Goal: Find specific page/section: Find specific page/section

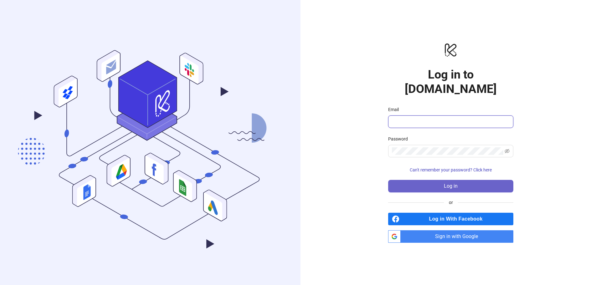
type input "**********"
click at [418, 180] on button "Log in" at bounding box center [450, 186] width 125 height 13
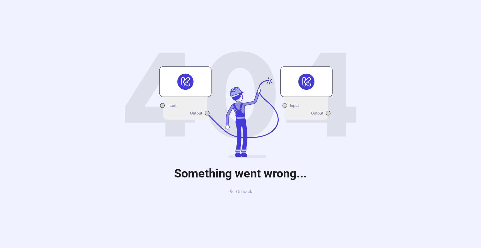
click at [243, 189] on span "Go back" at bounding box center [244, 191] width 16 height 5
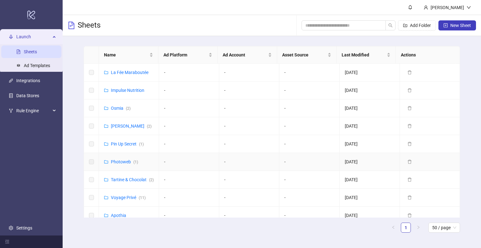
scroll to position [63, 0]
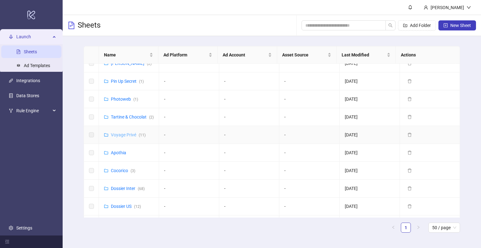
click at [125, 137] on link "Voyage Privé ( 11 )" at bounding box center [128, 134] width 35 height 5
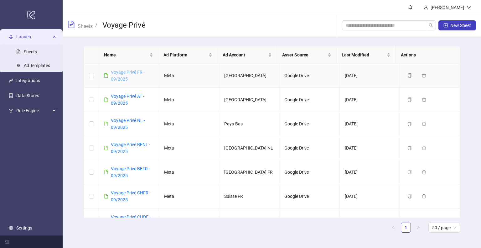
click at [131, 71] on link "Voyage Privé FR - 09/2025" at bounding box center [128, 75] width 34 height 12
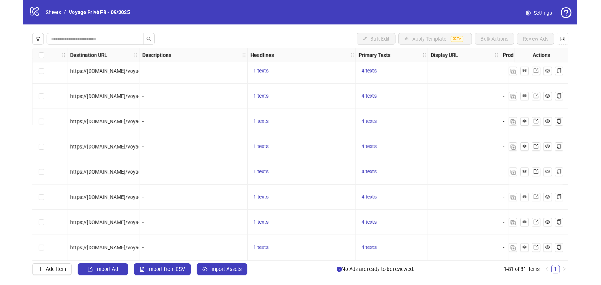
scroll to position [1605, 375]
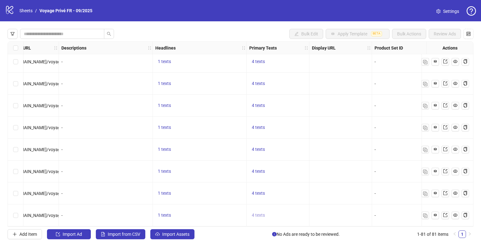
click at [256, 212] on span "4 texts" at bounding box center [258, 214] width 13 height 5
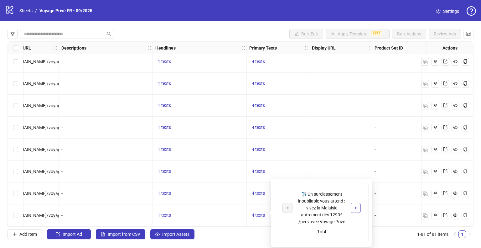
click at [353, 207] on button "button" at bounding box center [355, 207] width 10 height 10
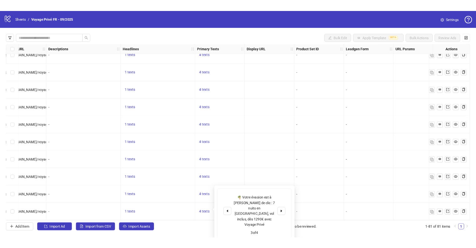
scroll to position [1567, 375]
